Goal: Browse casually: Explore the website without a specific task or goal

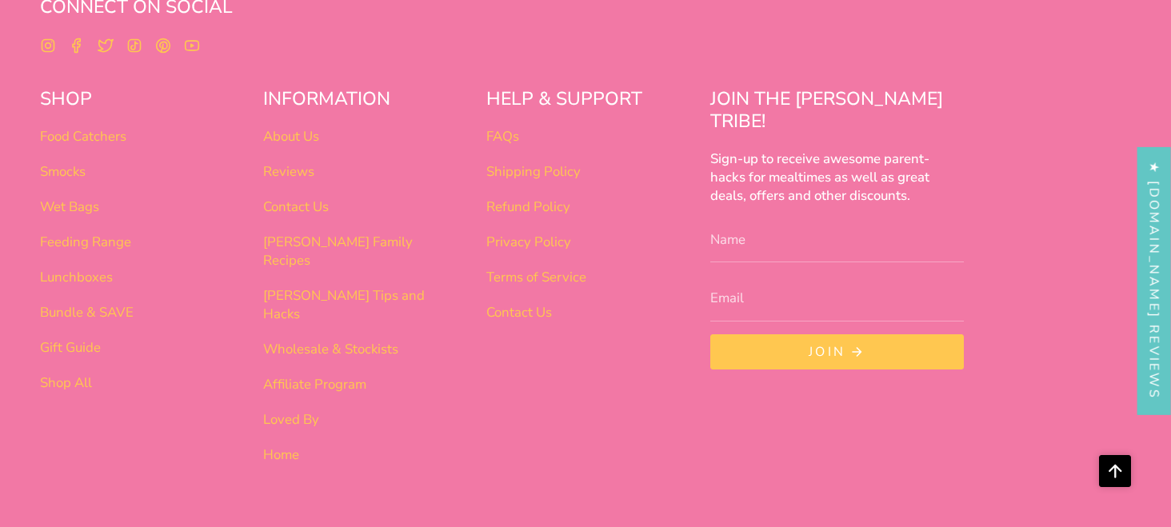
scroll to position [1006, 0]
